Goal: Check status: Check status

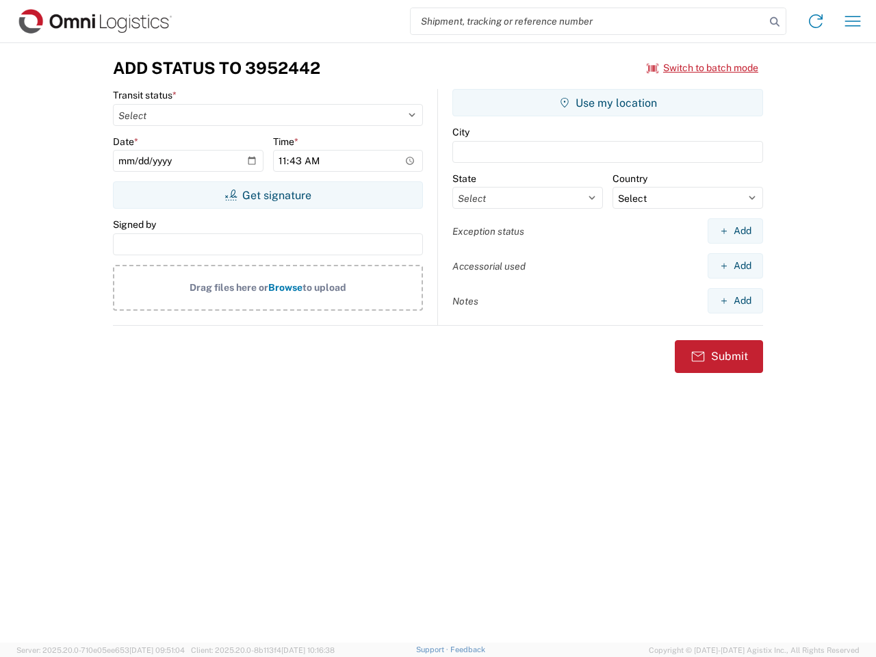
click at [588, 21] on input "search" at bounding box center [588, 21] width 354 height 26
click at [774, 22] on icon at bounding box center [774, 21] width 19 height 19
click at [816, 21] on icon at bounding box center [816, 21] width 22 height 22
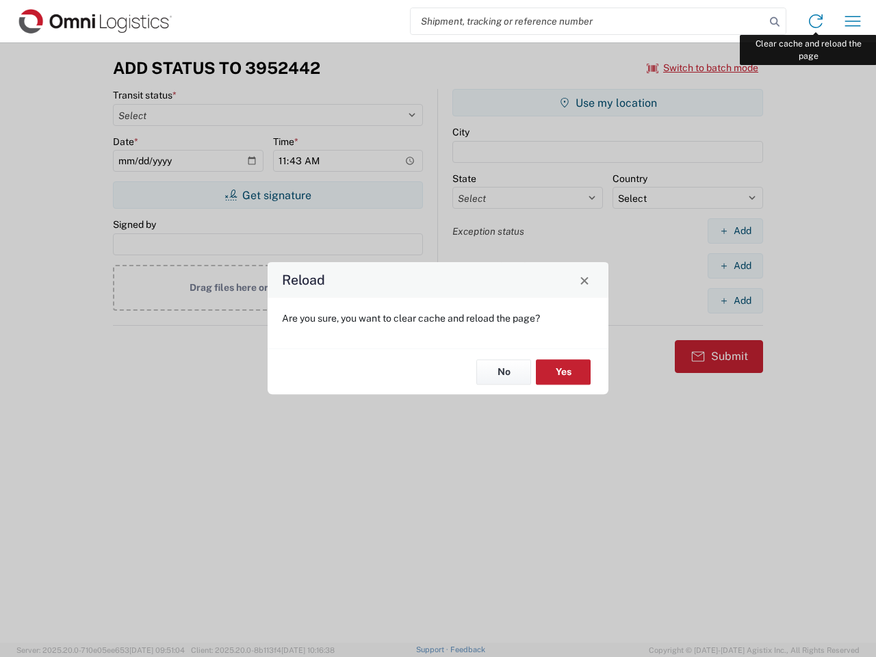
click at [852, 21] on div "Reload Are you sure, you want to clear cache and reload the page? No Yes" at bounding box center [438, 328] width 876 height 657
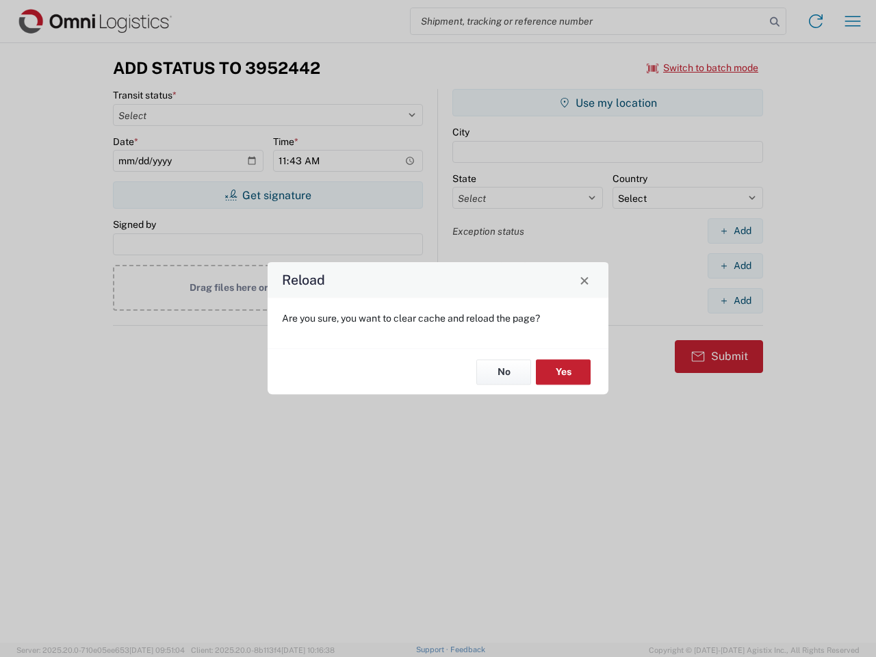
click at [703, 68] on div "Reload Are you sure, you want to clear cache and reload the page? No Yes" at bounding box center [438, 328] width 876 height 657
click at [268, 195] on div "Reload Are you sure, you want to clear cache and reload the page? No Yes" at bounding box center [438, 328] width 876 height 657
click at [608, 103] on div "Reload Are you sure, you want to clear cache and reload the page? No Yes" at bounding box center [438, 328] width 876 height 657
click at [735, 231] on div "Reload Are you sure, you want to clear cache and reload the page? No Yes" at bounding box center [438, 328] width 876 height 657
click at [735, 265] on div "Reload Are you sure, you want to clear cache and reload the page? No Yes" at bounding box center [438, 328] width 876 height 657
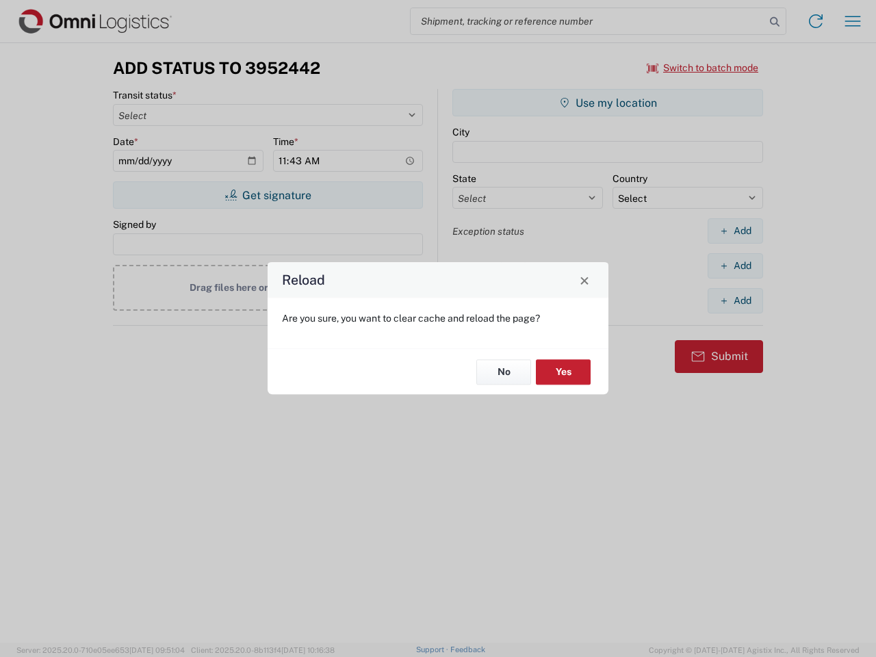
click at [735, 300] on div "Reload Are you sure, you want to clear cache and reload the page? No Yes" at bounding box center [438, 328] width 876 height 657
